Goal: Task Accomplishment & Management: Manage account settings

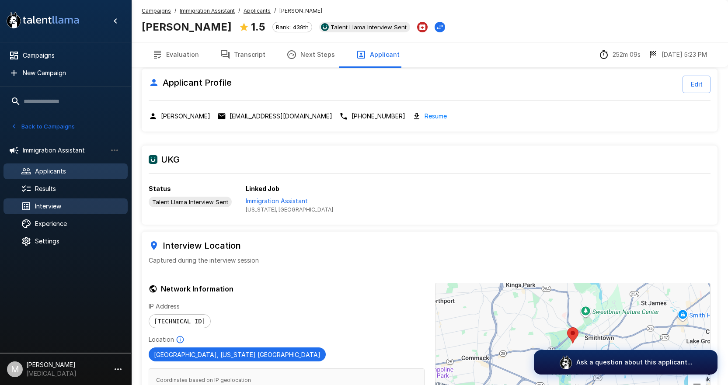
scroll to position [1, 0]
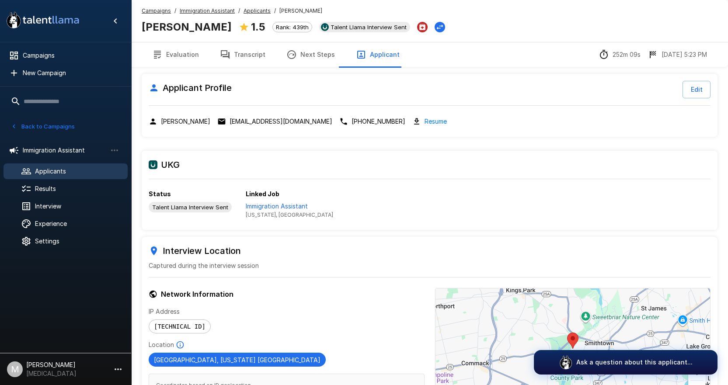
click at [162, 7] on u "Campaigns" at bounding box center [156, 10] width 29 height 7
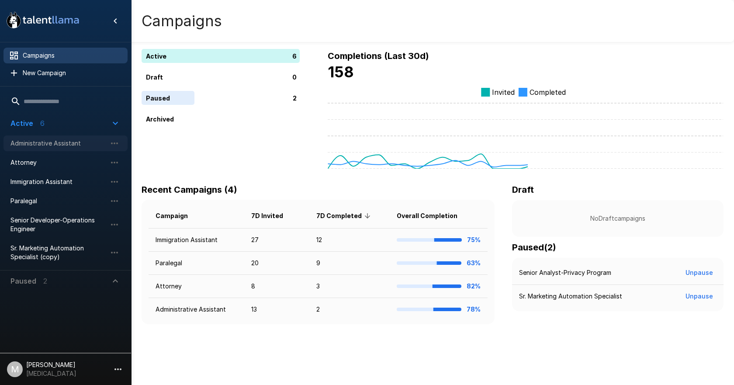
click at [55, 145] on span "Administrative Assistant" at bounding box center [58, 143] width 96 height 9
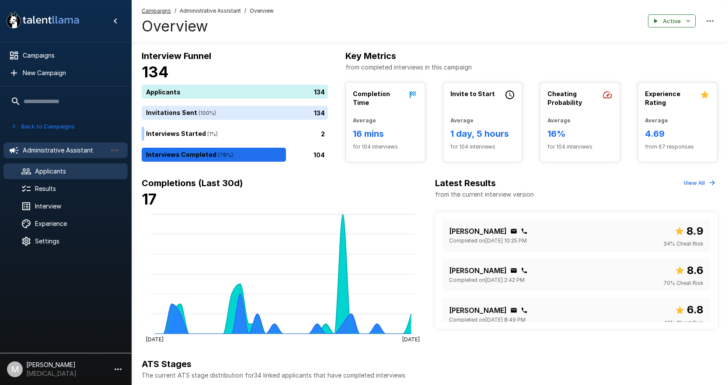
click at [60, 167] on span "Applicants" at bounding box center [78, 171] width 86 height 9
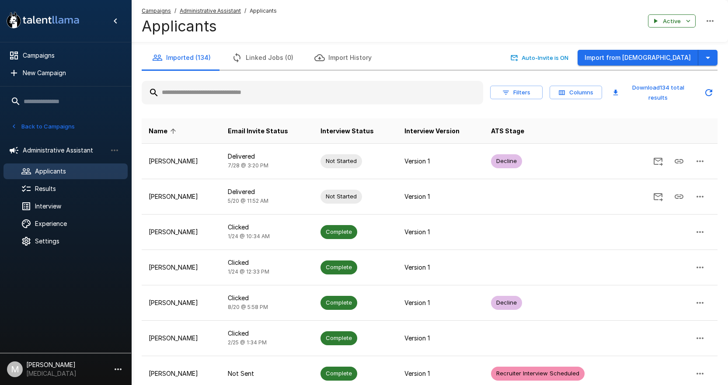
click at [182, 89] on input "text" at bounding box center [312, 93] width 341 height 16
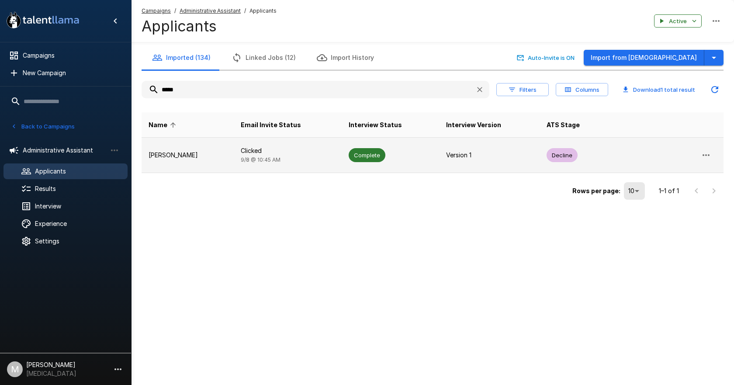
type input "*****"
click at [214, 155] on p "[PERSON_NAME]" at bounding box center [188, 155] width 78 height 9
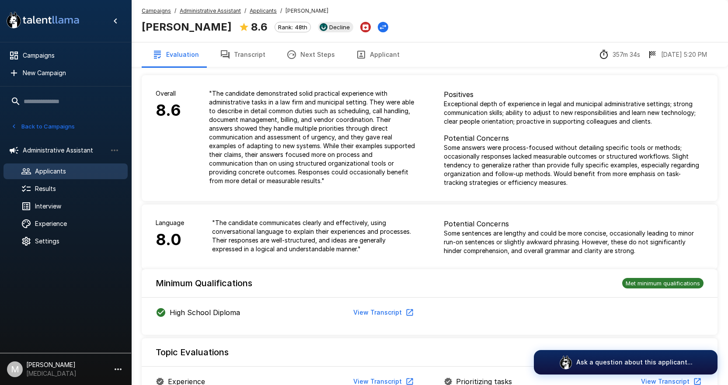
click at [233, 62] on button "Transcript" at bounding box center [242, 54] width 66 height 24
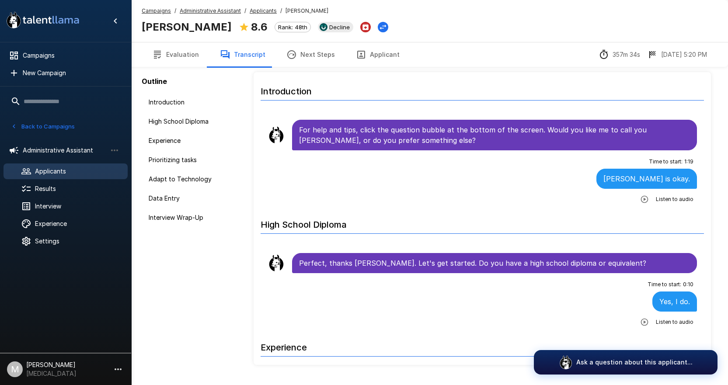
scroll to position [45, 0]
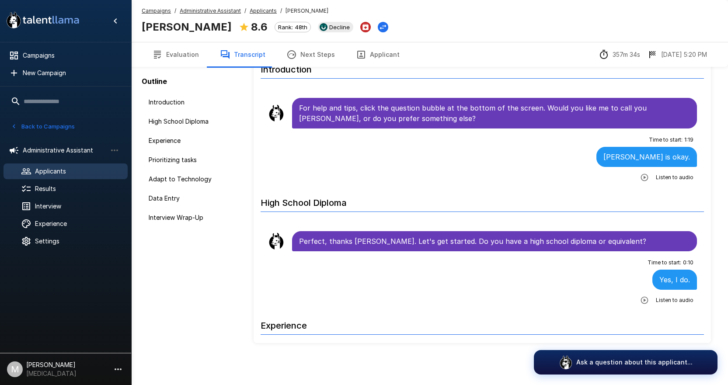
click at [367, 54] on button "Applicant" at bounding box center [377, 54] width 65 height 24
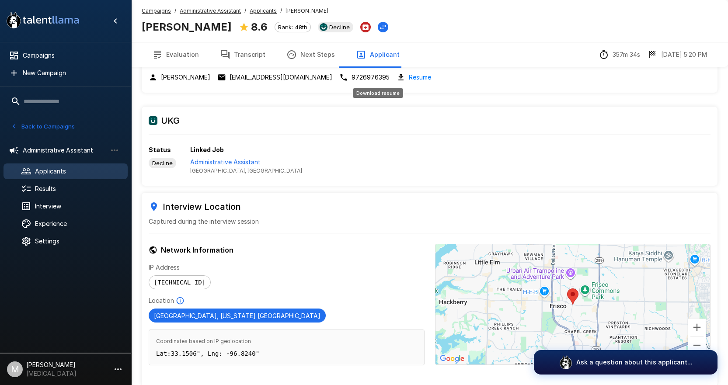
click at [409, 78] on link "Resume" at bounding box center [420, 77] width 22 height 10
click at [243, 45] on button "Transcript" at bounding box center [242, 54] width 66 height 24
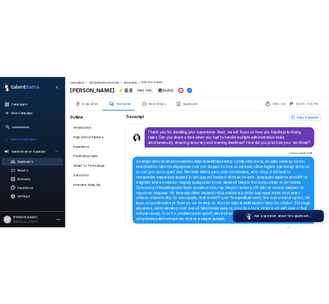
scroll to position [639, 0]
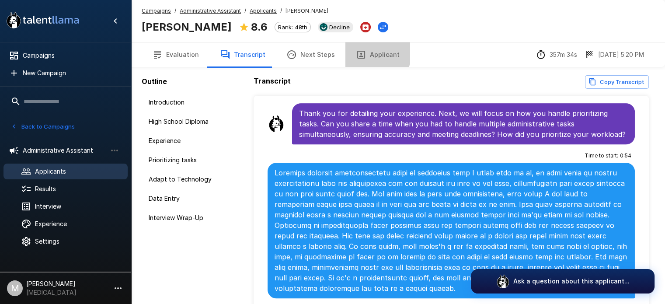
click at [363, 49] on button "Applicant" at bounding box center [377, 54] width 65 height 24
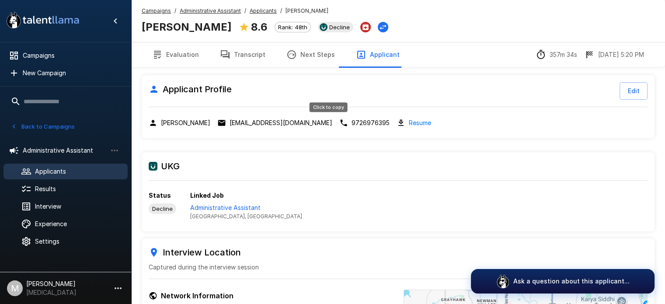
click at [351, 121] on p "9726976395" at bounding box center [370, 122] width 38 height 9
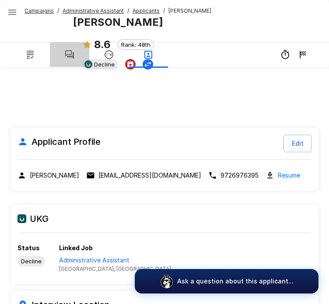
click at [66, 54] on icon "button" at bounding box center [69, 54] width 10 height 10
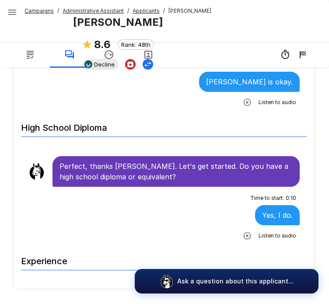
scroll to position [101, 0]
